Goal: Book appointment/travel/reservation

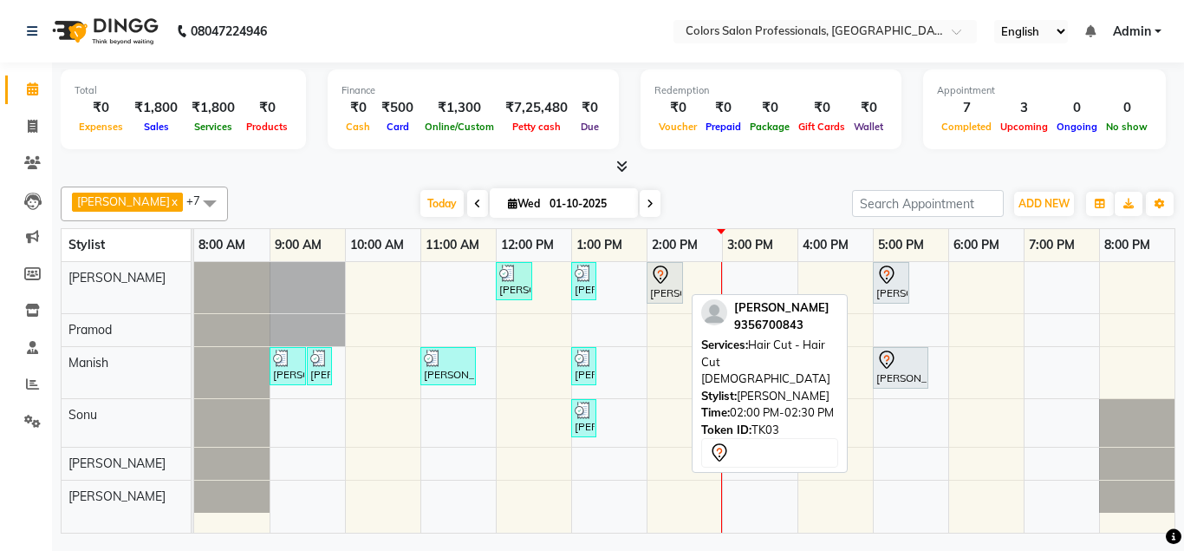
click at [672, 285] on div "[PERSON_NAME], TK03, 02:00 PM-02:30 PM, Hair Cut - Hair Cut [DEMOGRAPHIC_DATA]" at bounding box center [665, 282] width 33 height 36
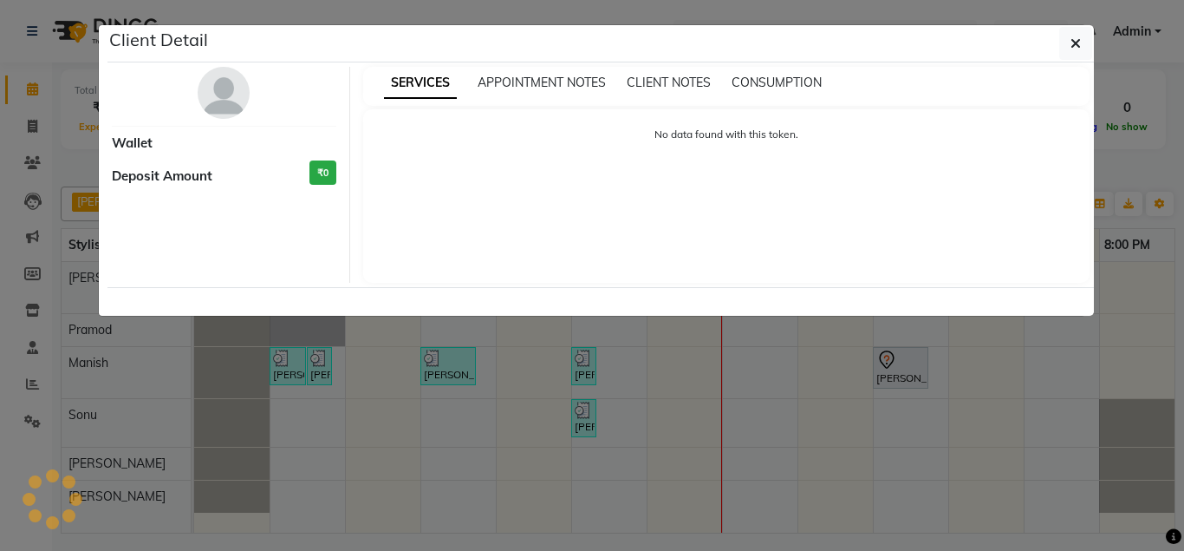
select select "7"
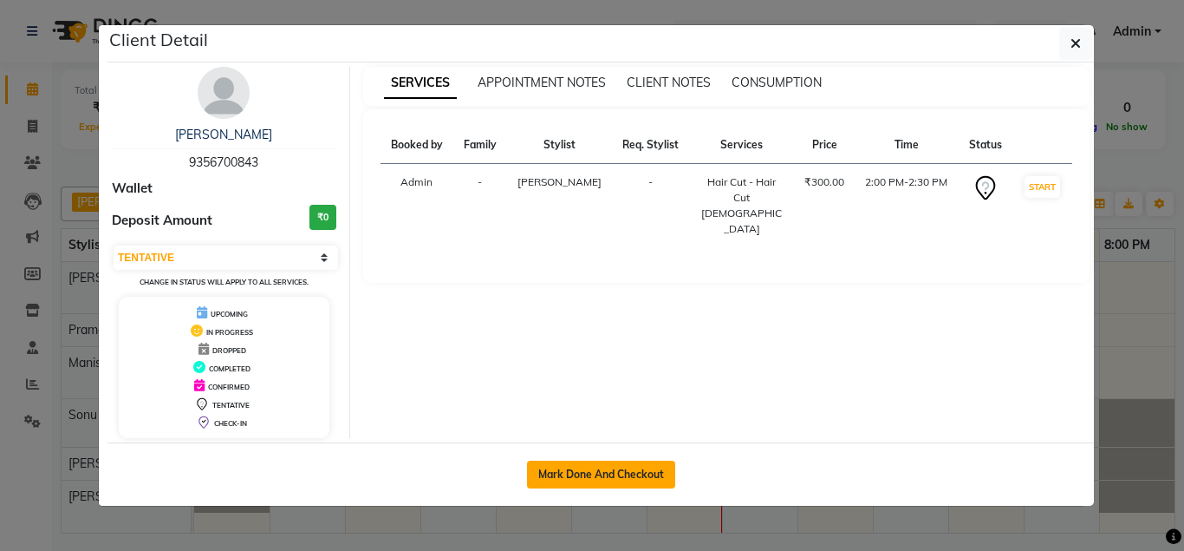
click at [619, 475] on button "Mark Done And Checkout" at bounding box center [601, 474] width 148 height 28
select select "7161"
select select "service"
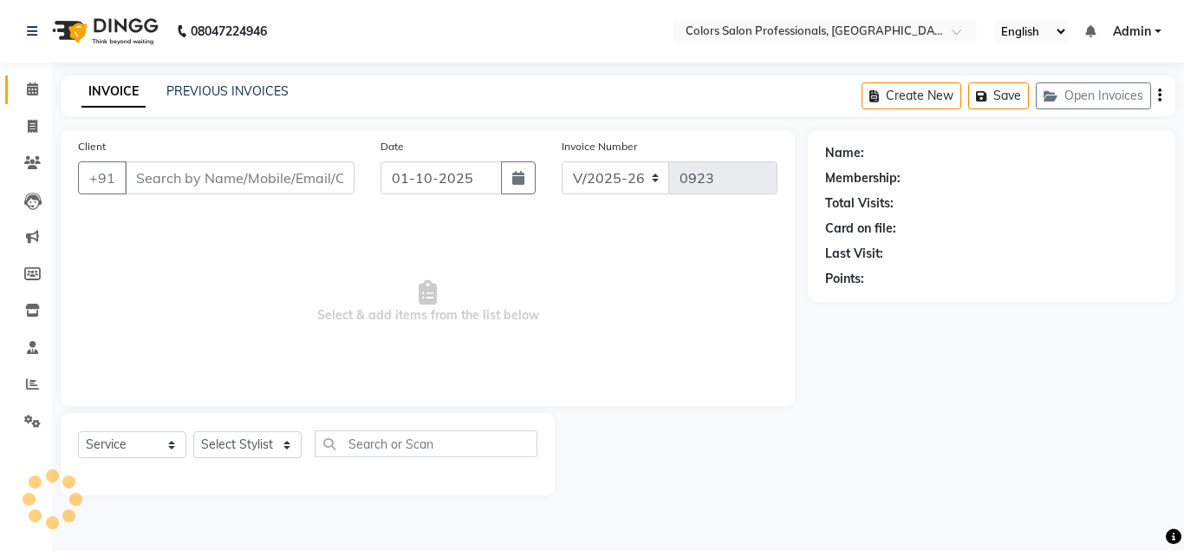
type input "9356700843"
select select "60228"
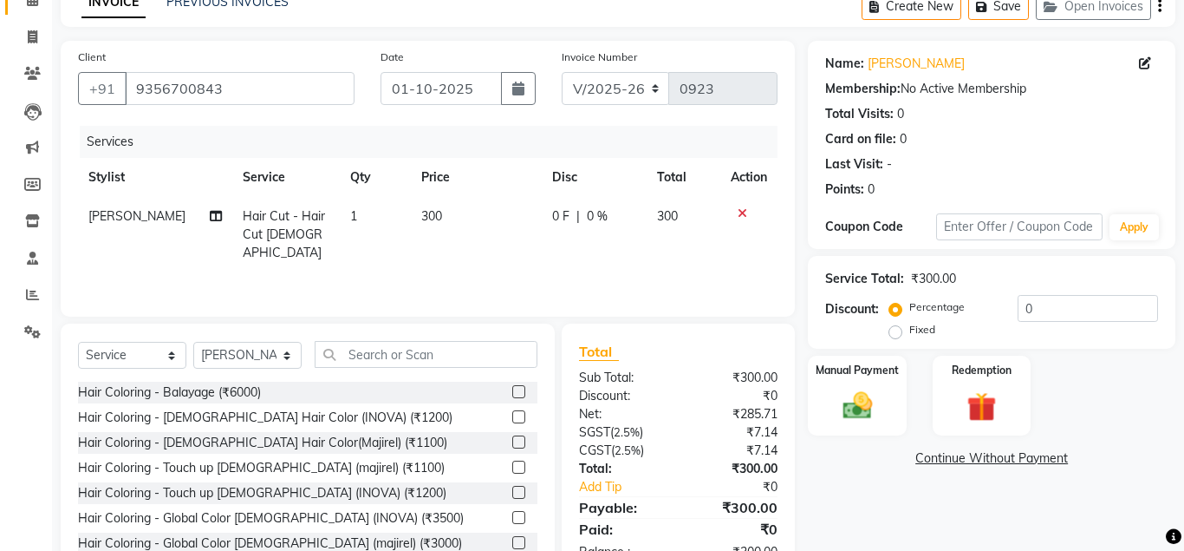
scroll to position [144, 0]
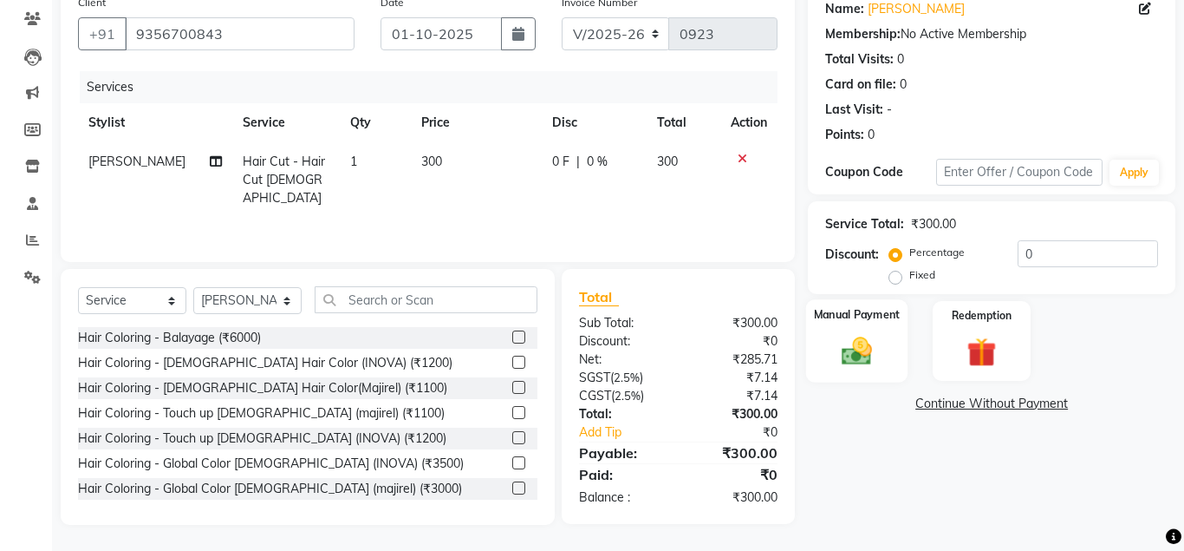
click at [871, 352] on img at bounding box center [856, 351] width 49 height 36
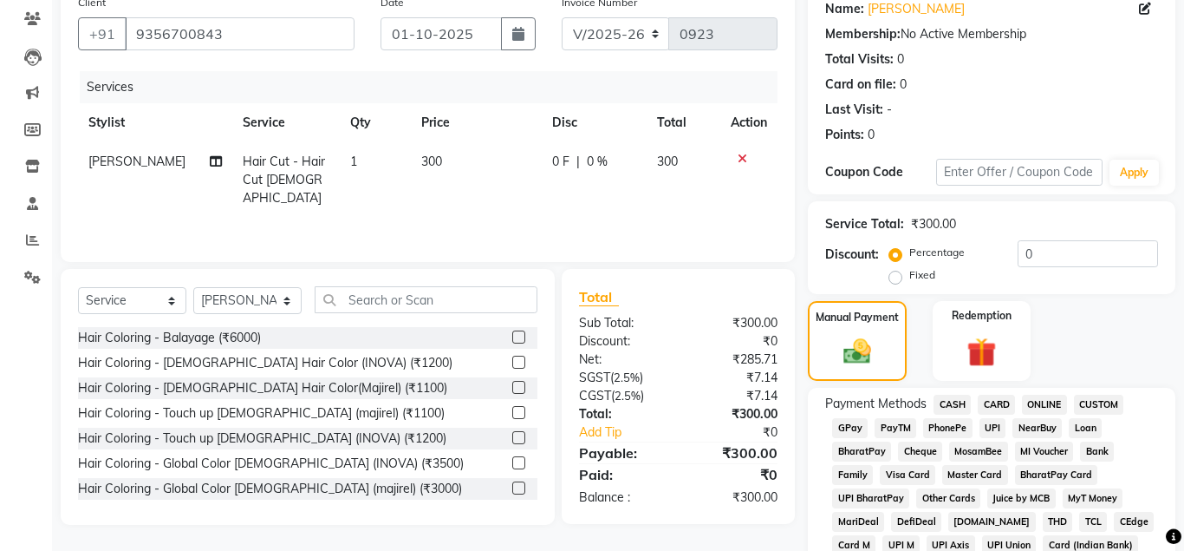
click at [1049, 407] on span "ONLINE" at bounding box center [1044, 405] width 45 height 20
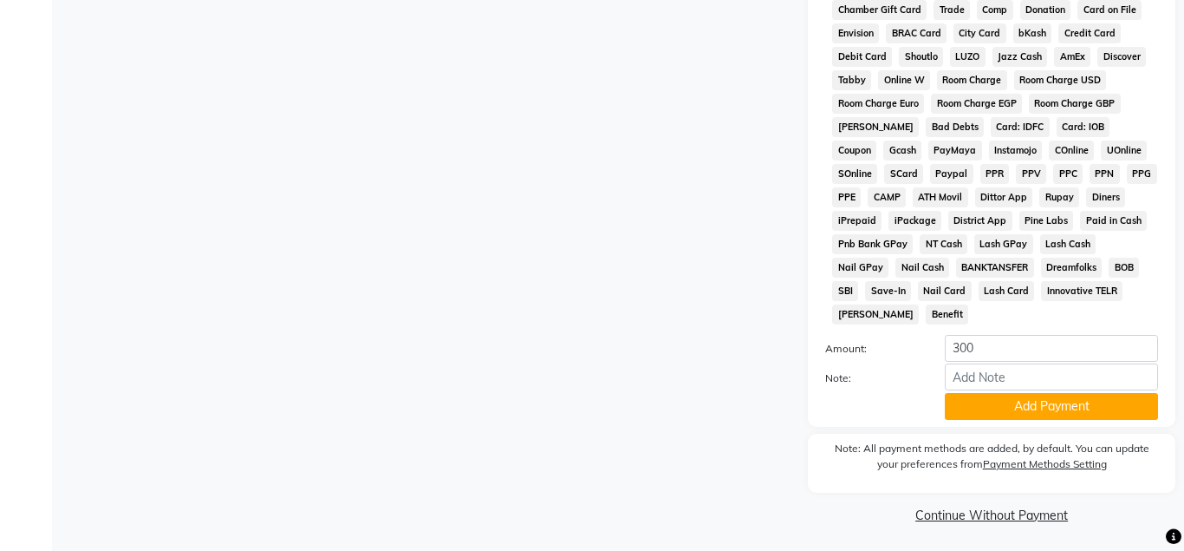
scroll to position [775, 0]
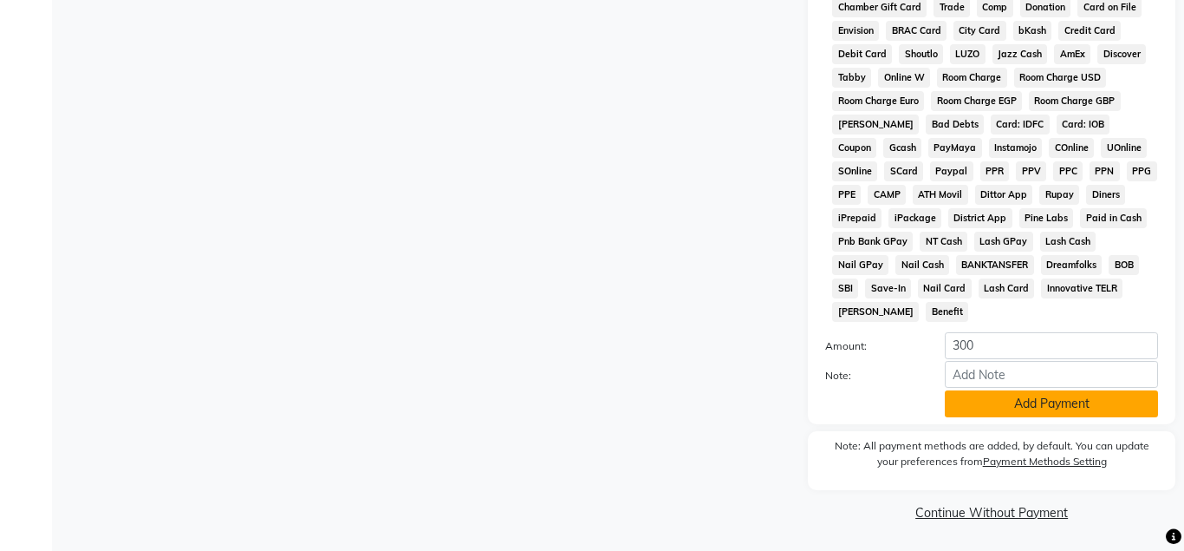
click at [1071, 409] on button "Add Payment" at bounding box center [1051, 403] width 213 height 27
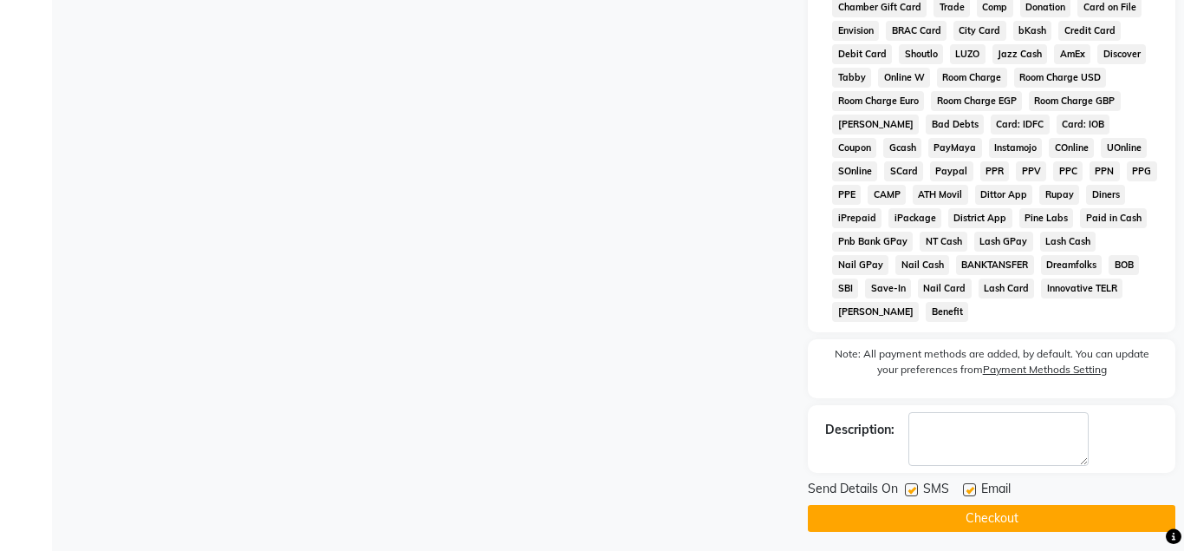
click at [1005, 523] on button "Checkout" at bounding box center [992, 518] width 368 height 27
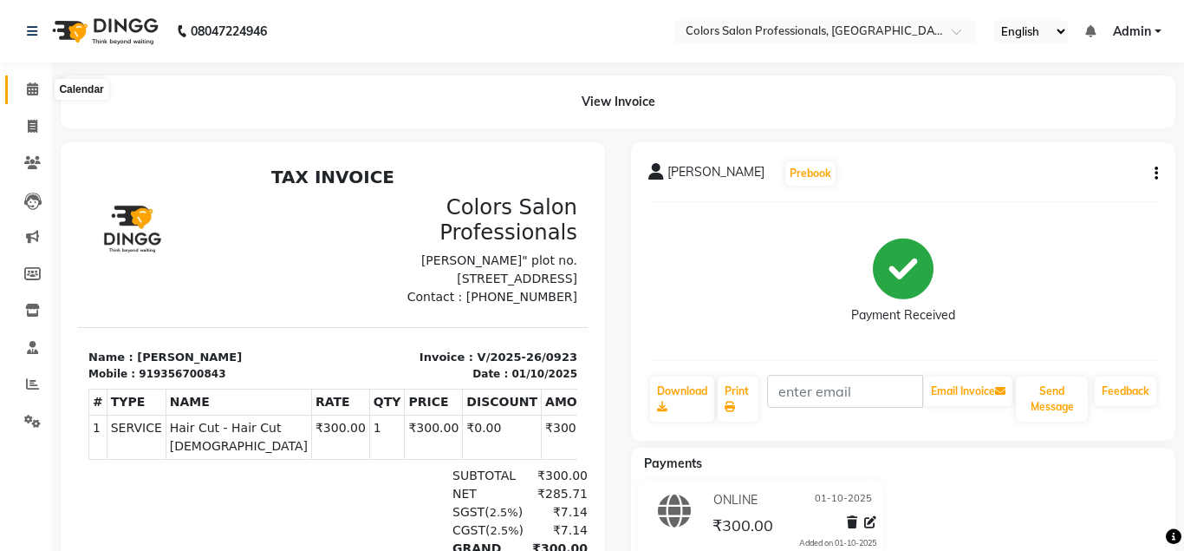
click at [29, 88] on icon at bounding box center [32, 88] width 11 height 13
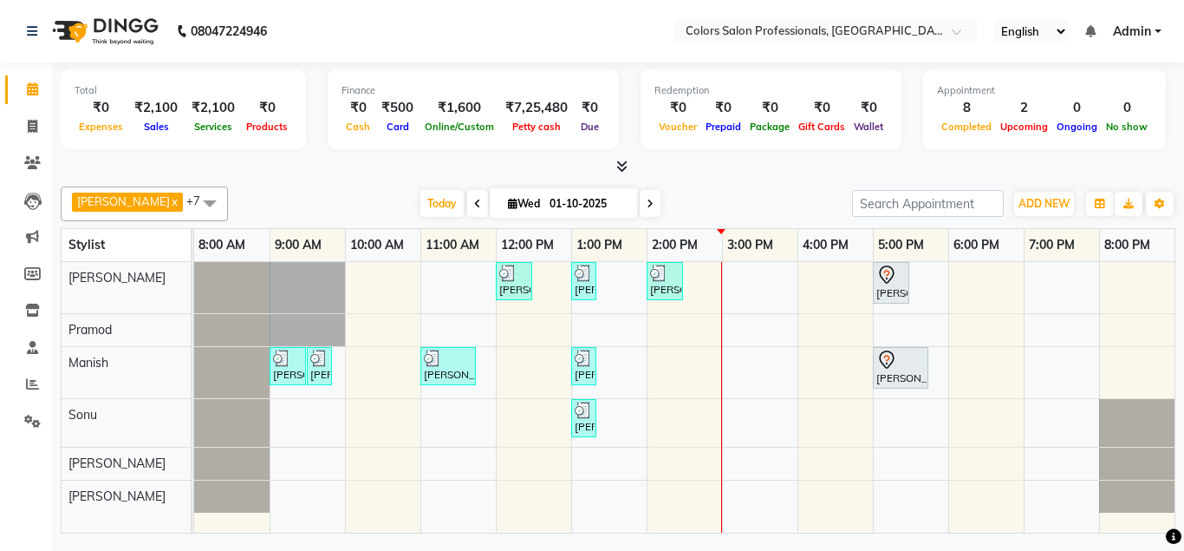
click at [640, 200] on span at bounding box center [650, 203] width 21 height 27
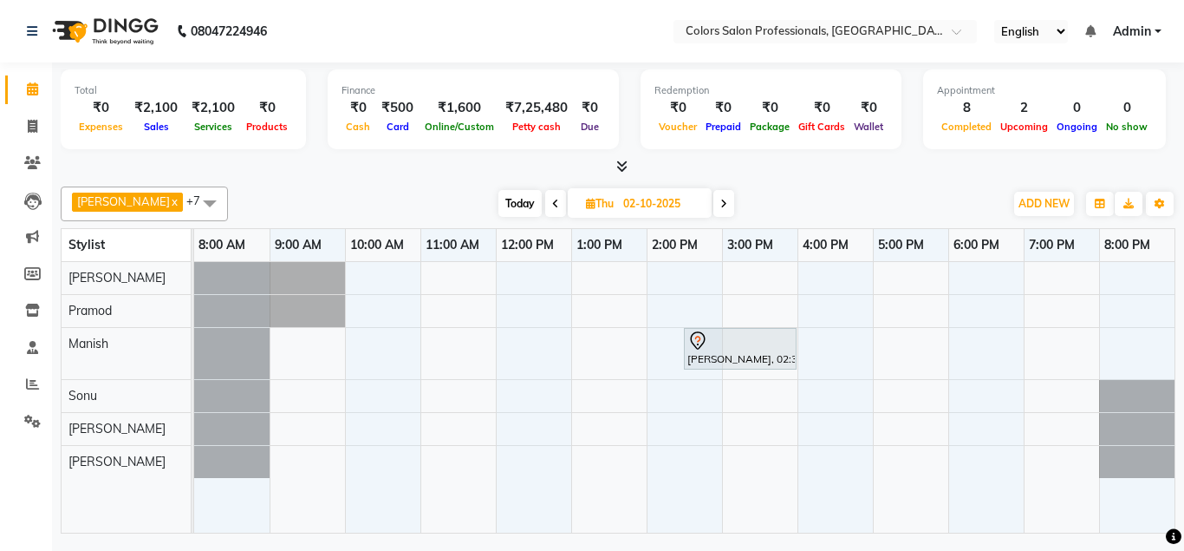
click at [552, 201] on icon at bounding box center [555, 204] width 7 height 10
type input "01-10-2025"
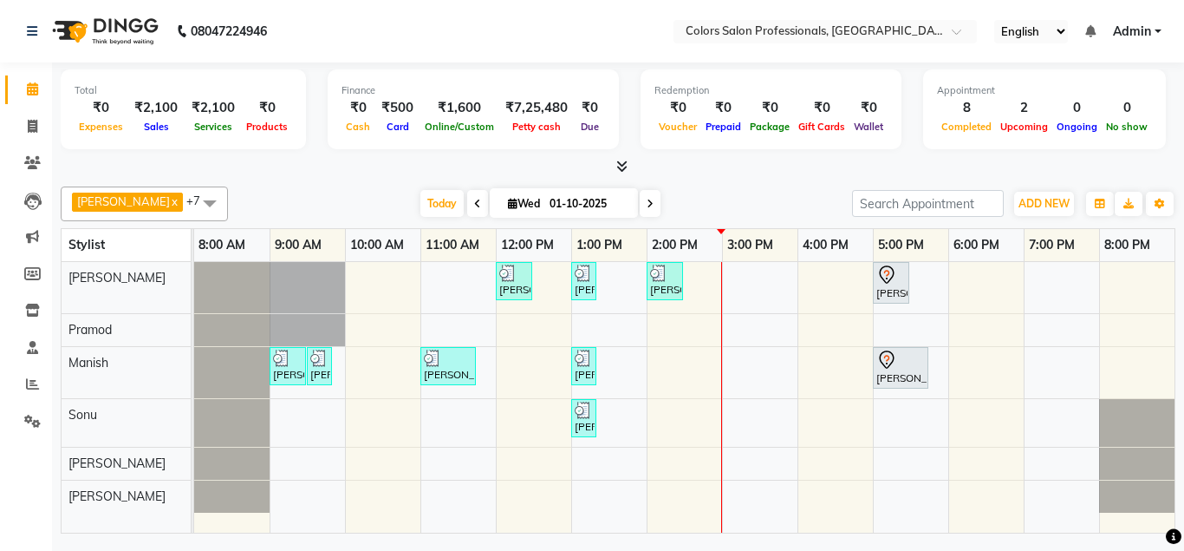
click at [767, 277] on div "[PERSON_NAME], TK08, 12:00 PM-12:30 PM, Hair Cut - Hair Cut [DEMOGRAPHIC_DATA] …" at bounding box center [684, 397] width 981 height 271
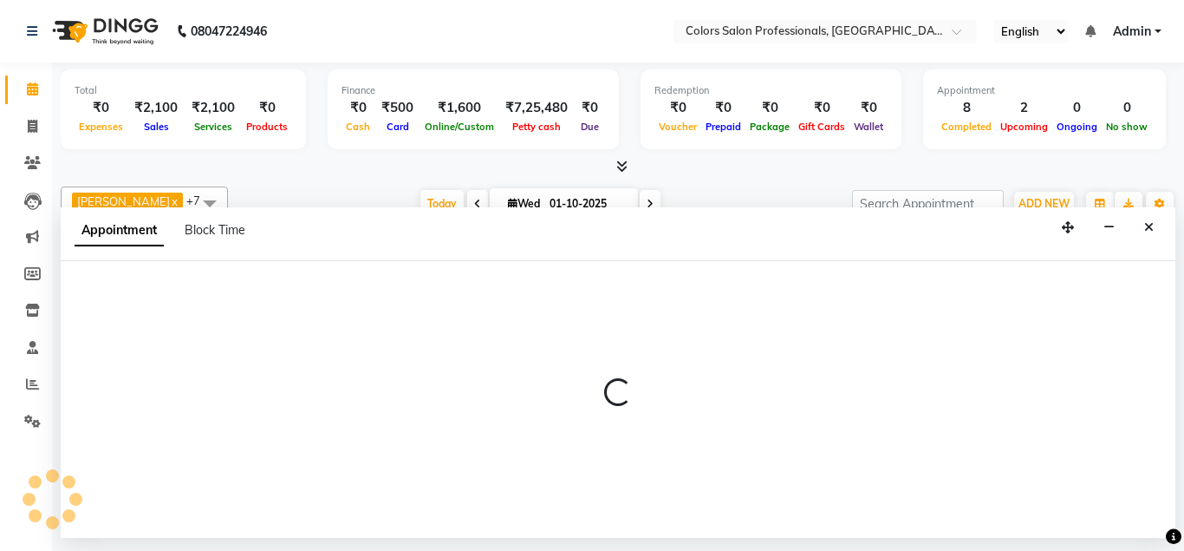
select select "60228"
select select "tentative"
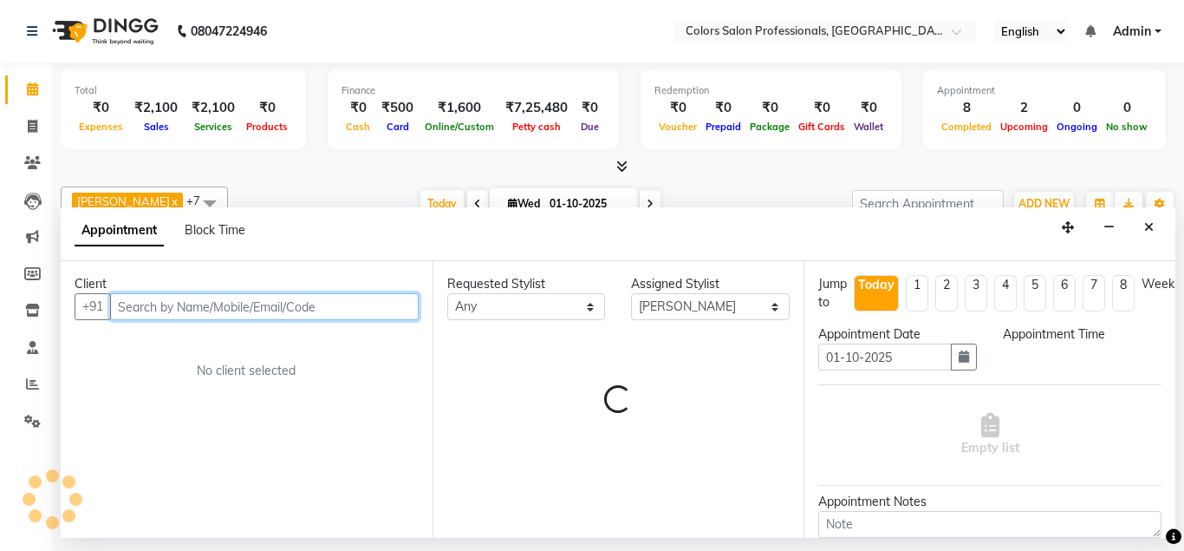
select select "900"
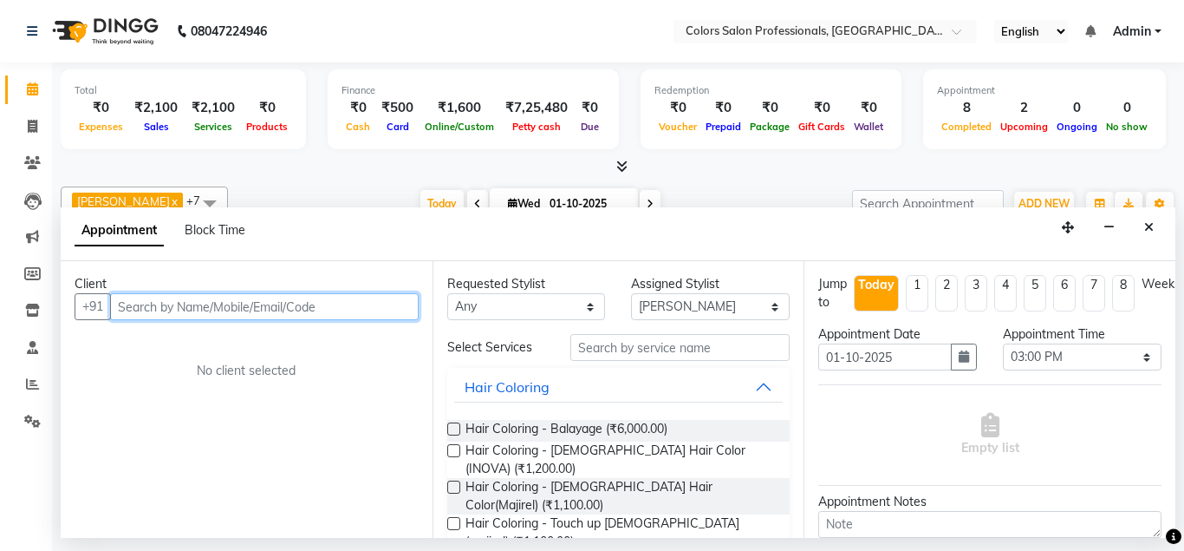
click at [202, 308] on input "text" at bounding box center [264, 306] width 309 height 27
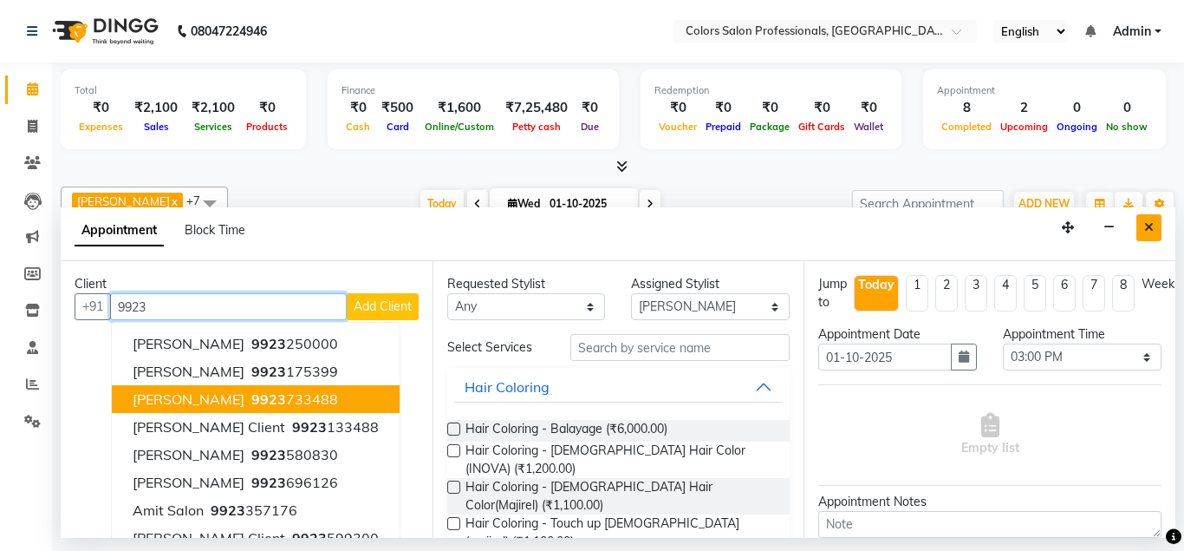
type input "9923"
click at [1151, 229] on icon "Close" at bounding box center [1150, 227] width 10 height 12
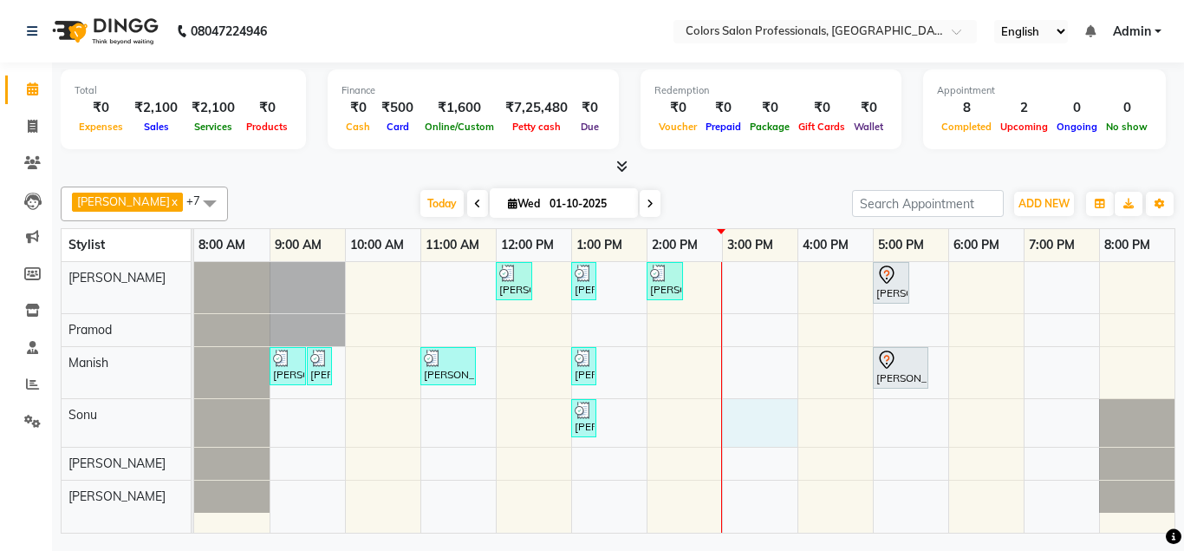
click at [773, 430] on div "[PERSON_NAME], TK08, 12:00 PM-12:30 PM, Hair Cut - Hair Cut [DEMOGRAPHIC_DATA] …" at bounding box center [684, 397] width 981 height 271
select select "71503"
select select "tentative"
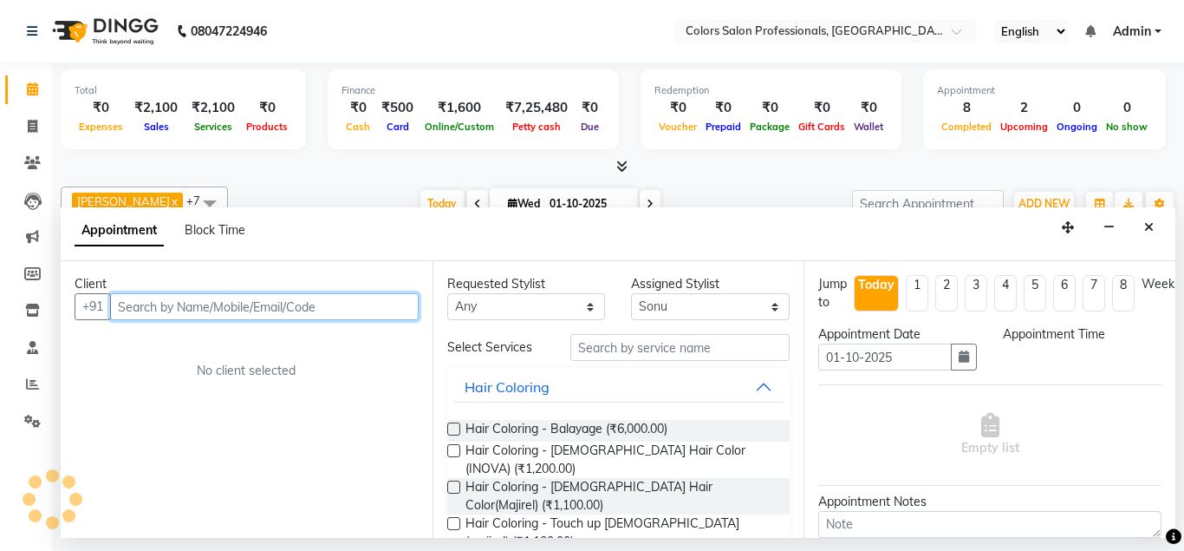
select select "900"
click at [341, 311] on input "text" at bounding box center [264, 306] width 309 height 27
type input "9"
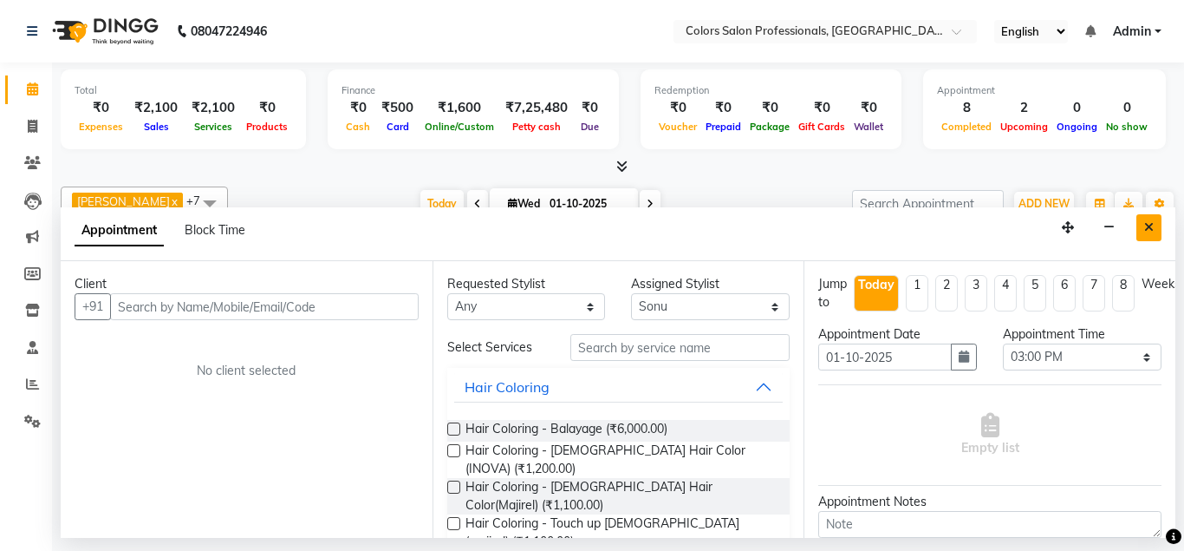
click at [1146, 232] on icon "Close" at bounding box center [1150, 227] width 10 height 12
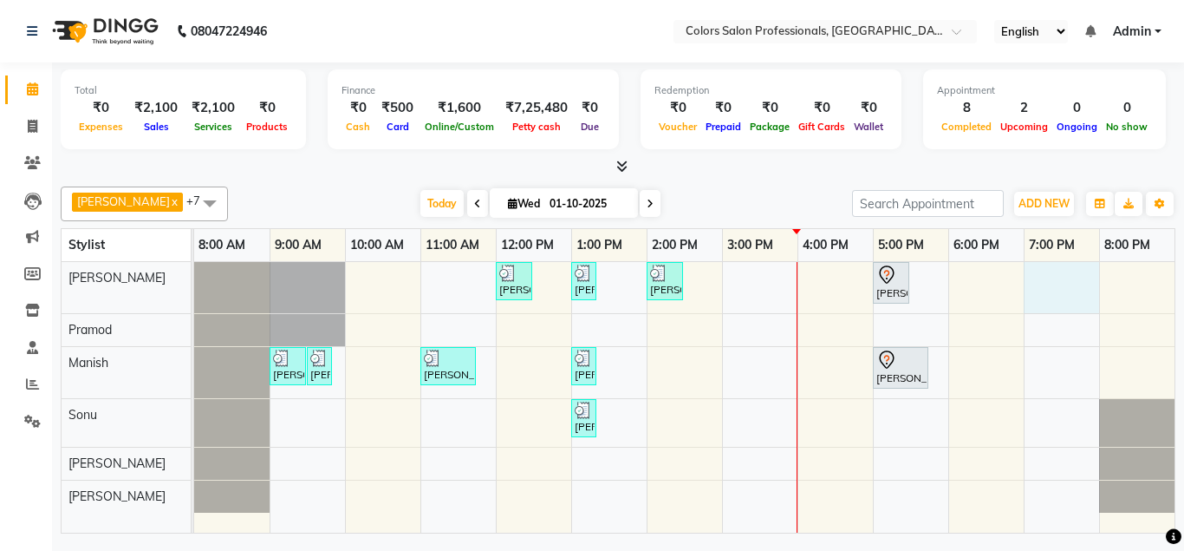
click at [1026, 264] on div "[PERSON_NAME], TK08, 12:00 PM-12:30 PM, Hair Cut - Hair Cut [DEMOGRAPHIC_DATA] …" at bounding box center [684, 397] width 981 height 271
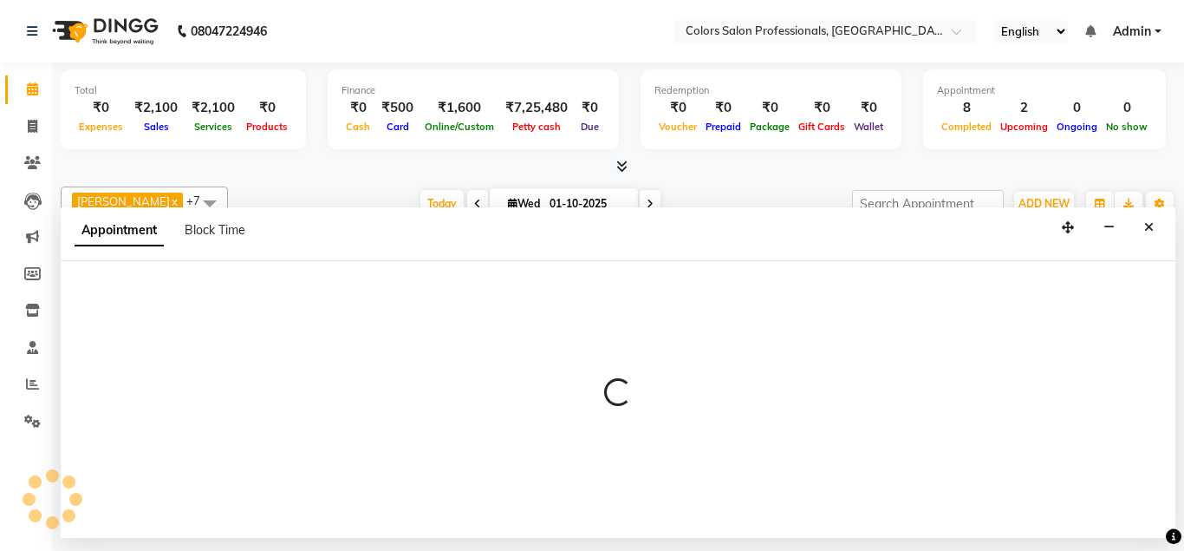
select select "60228"
select select "1140"
select select "tentative"
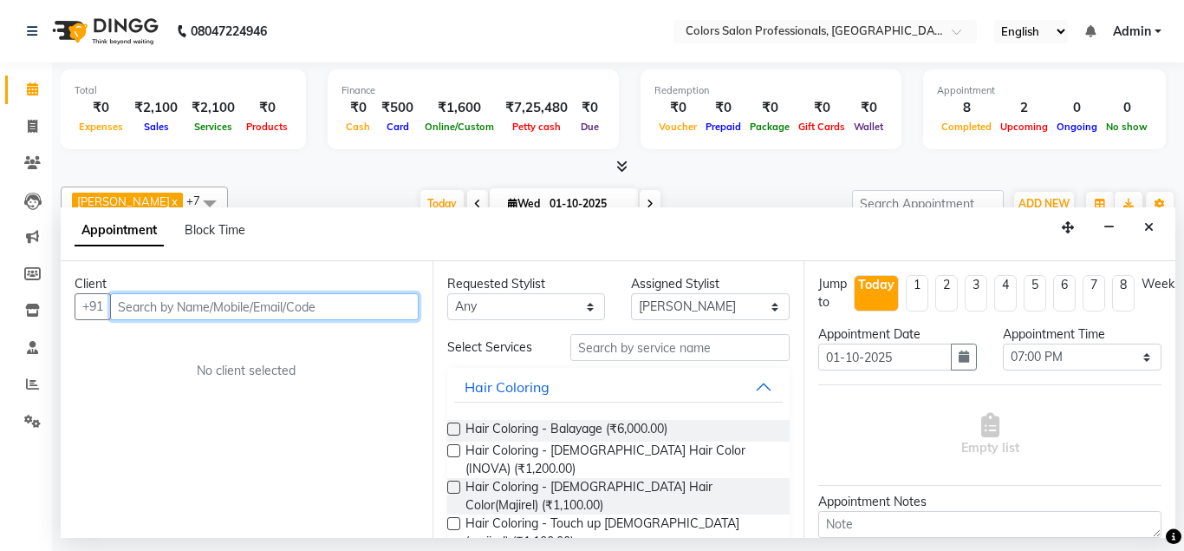
click at [284, 317] on input "text" at bounding box center [264, 306] width 309 height 27
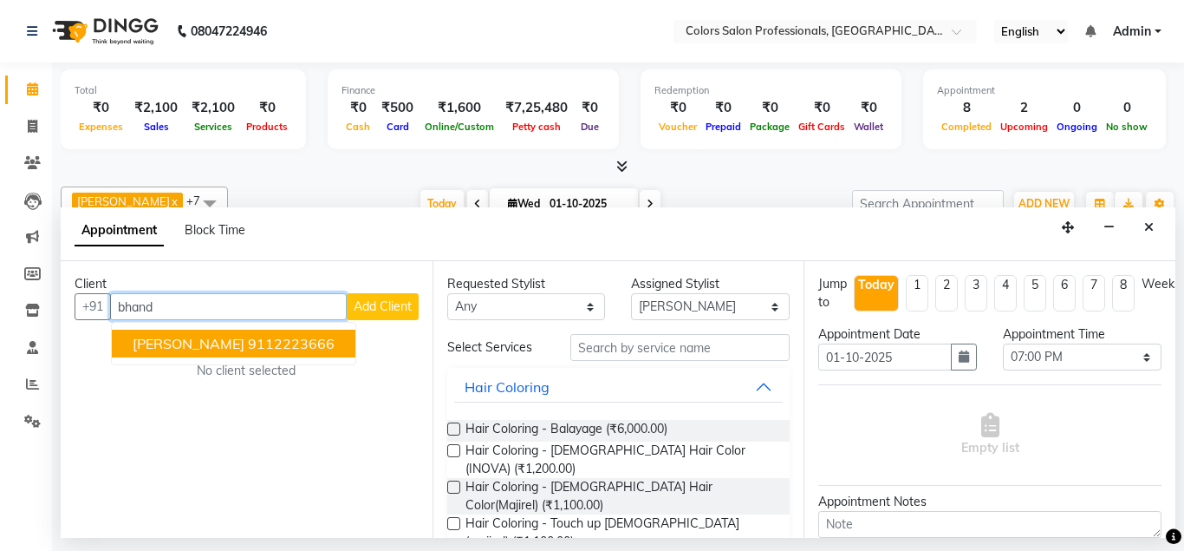
click at [223, 356] on button "[PERSON_NAME] 9112223666" at bounding box center [234, 343] width 244 height 28
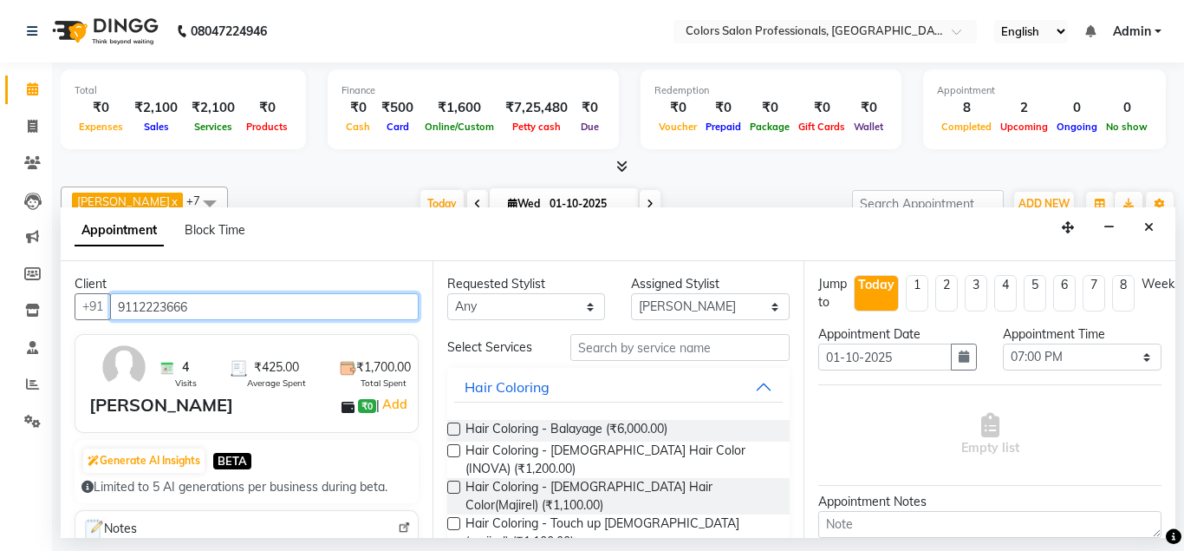
type input "9112223666"
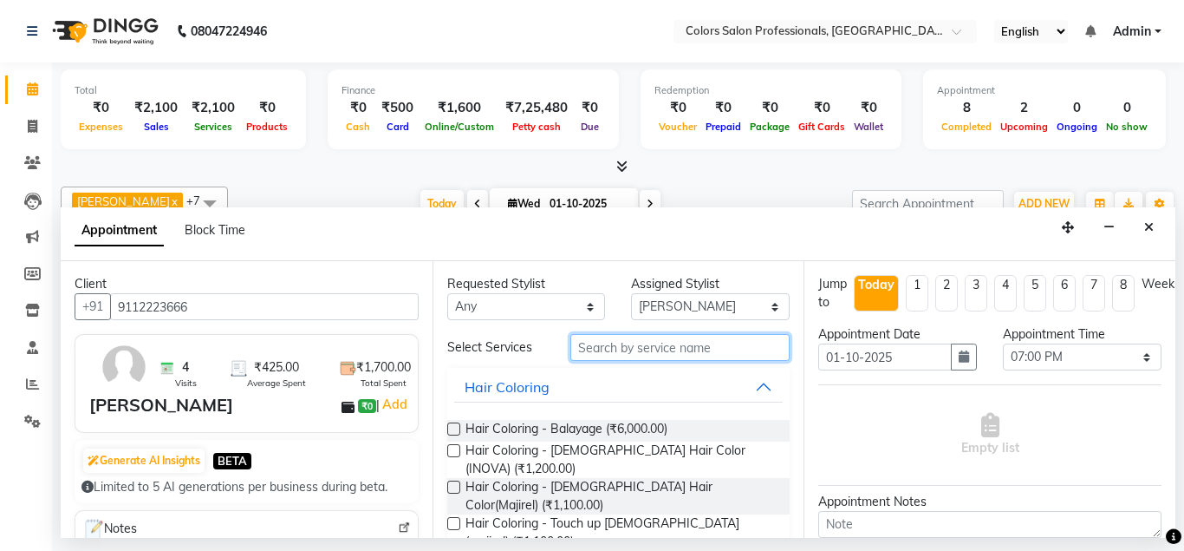
click at [610, 343] on input "text" at bounding box center [681, 347] width 220 height 27
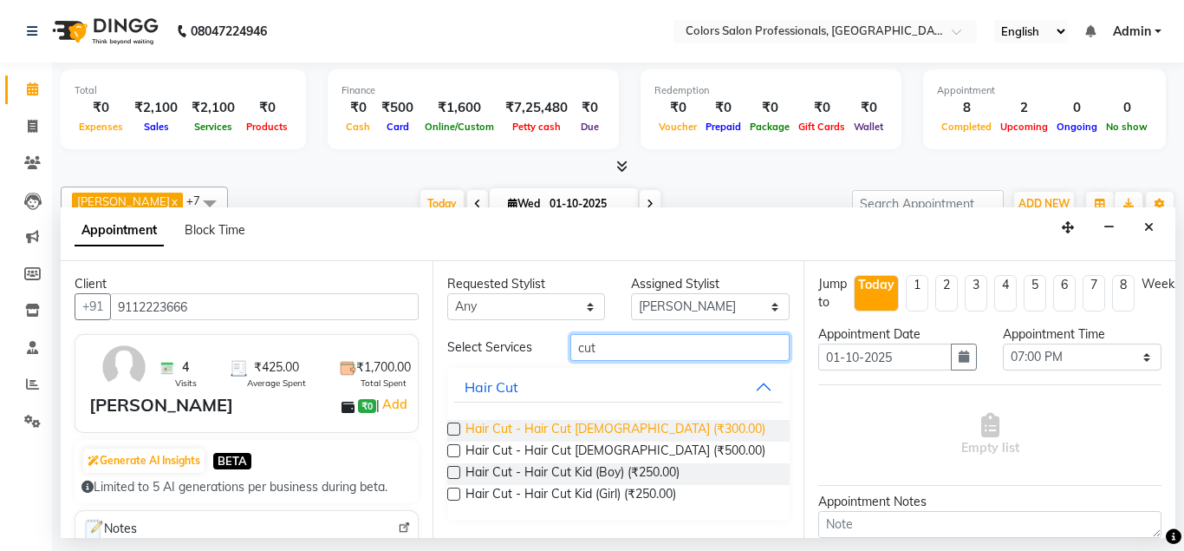
type input "cut"
click at [555, 434] on span "Hair Cut - Hair Cut [DEMOGRAPHIC_DATA] (₹300.00)" at bounding box center [616, 431] width 300 height 22
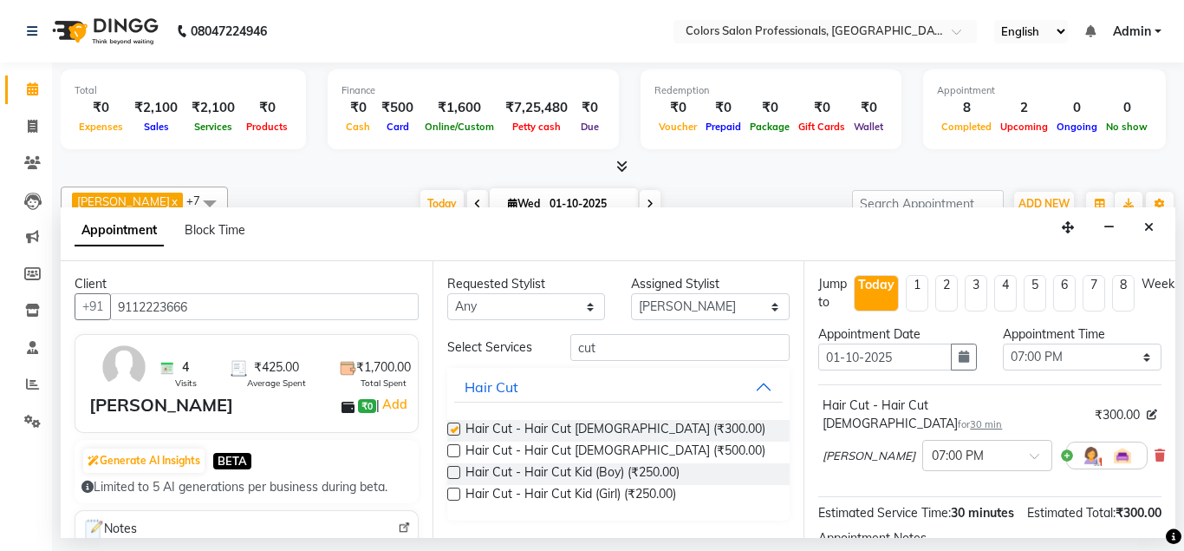
checkbox input "false"
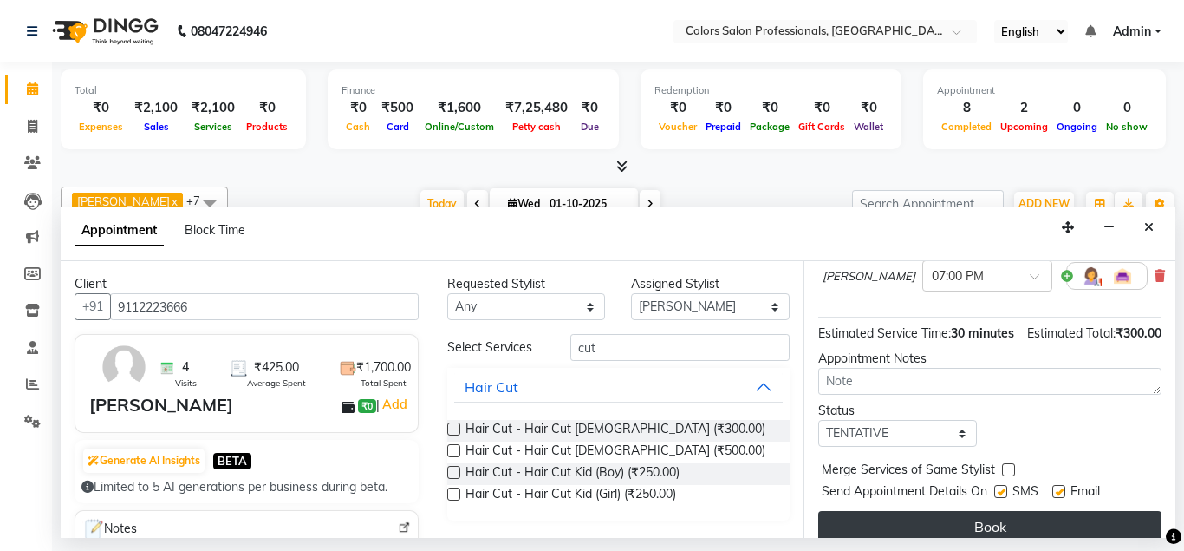
click at [942, 511] on button "Book" at bounding box center [989, 526] width 343 height 31
